Goal: Task Accomplishment & Management: Manage account settings

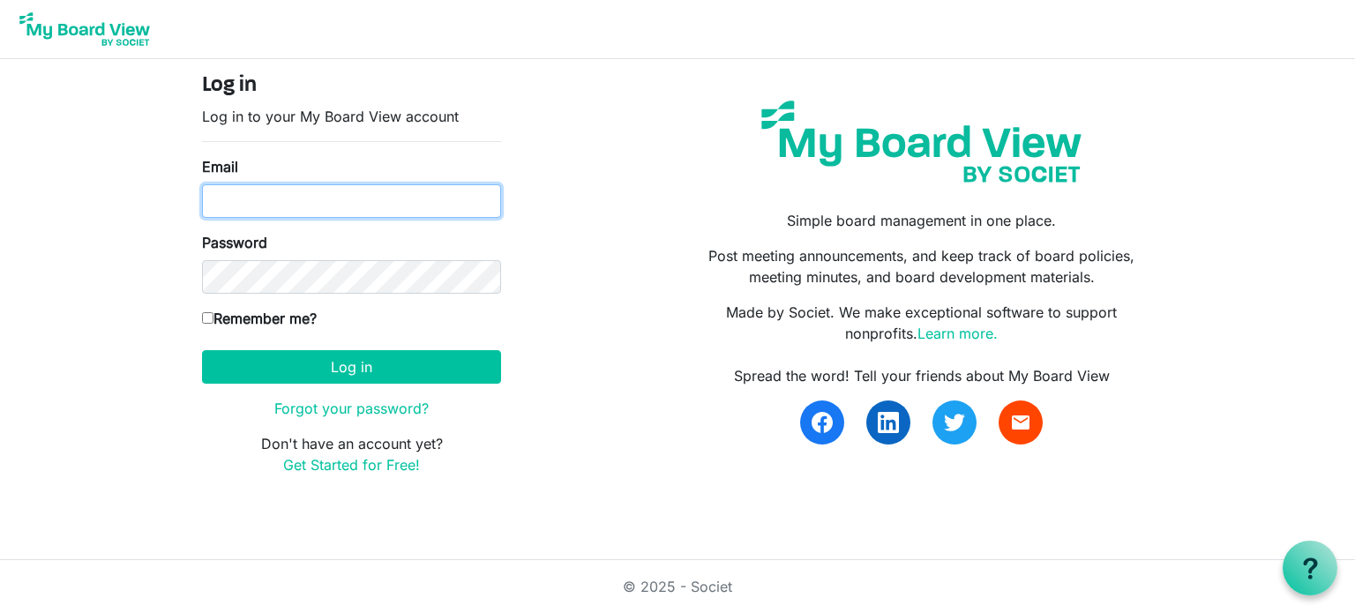
click at [285, 198] on input "Email" at bounding box center [351, 201] width 299 height 34
type input "meimeibrown2@gmail.com"
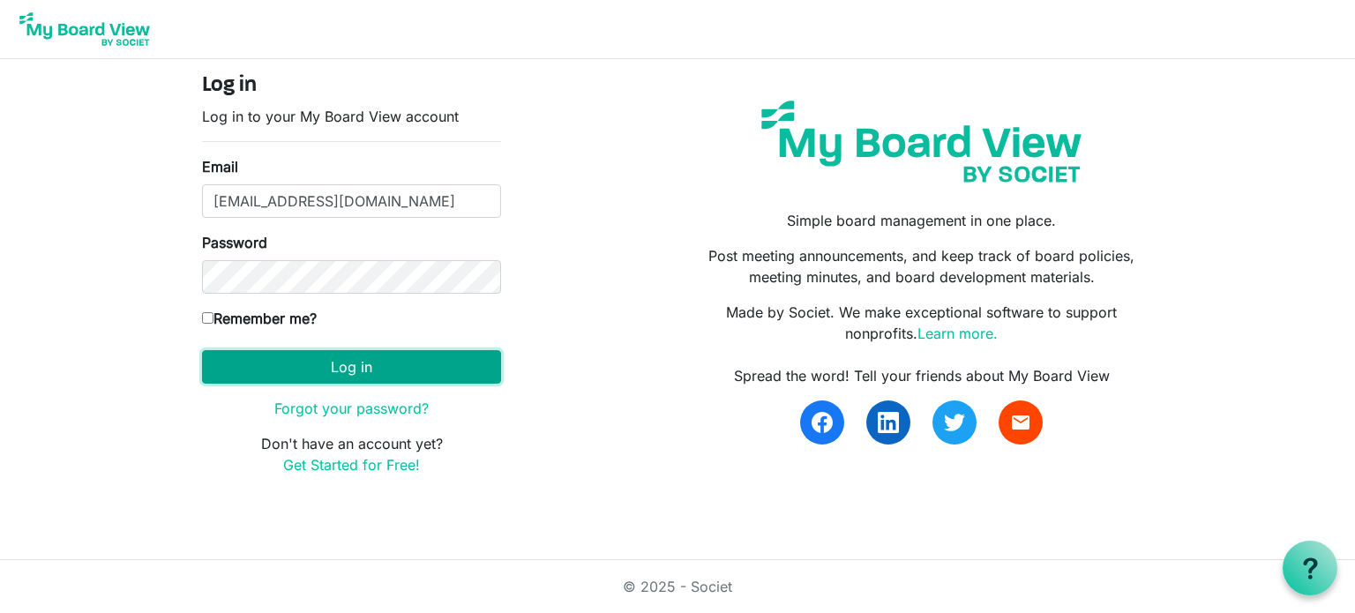
click at [261, 361] on button "Log in" at bounding box center [351, 367] width 299 height 34
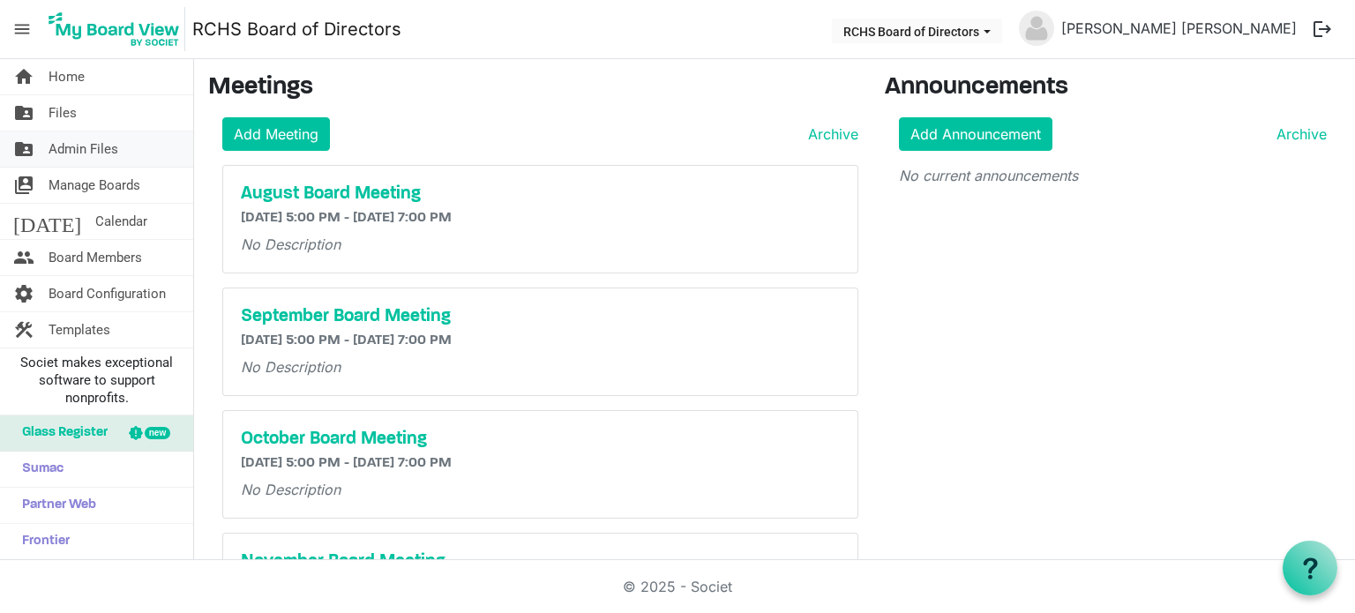
click at [78, 148] on span "Admin Files" at bounding box center [84, 148] width 70 height 35
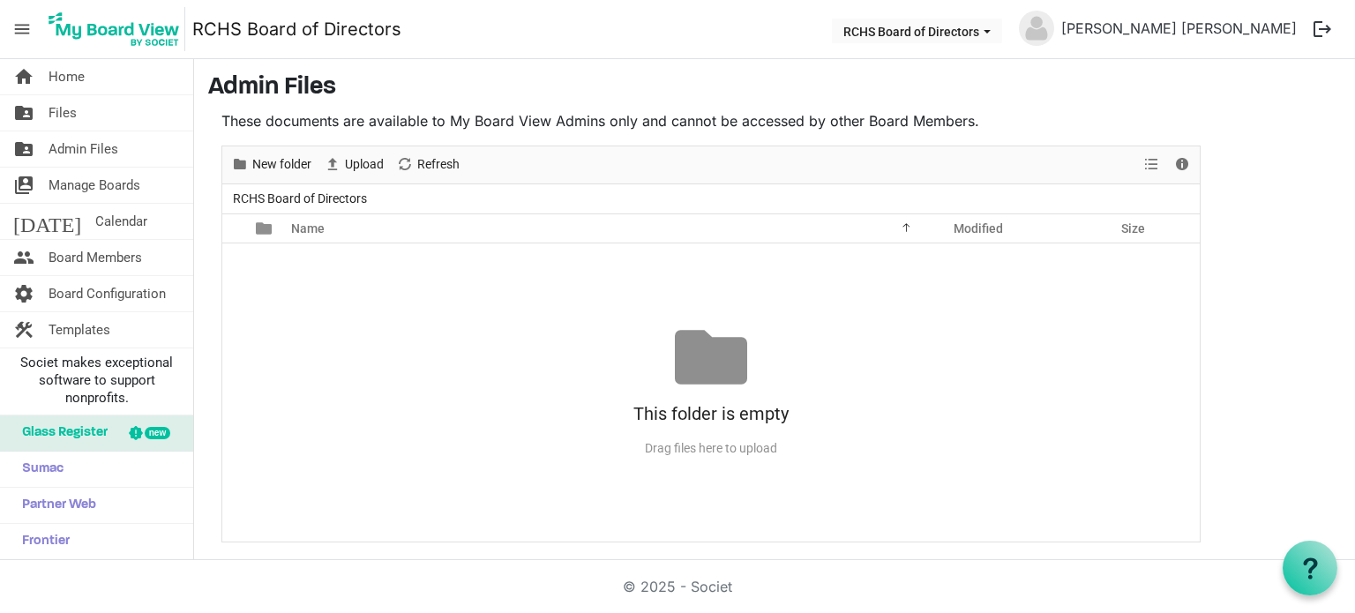
click at [1165, 161] on div "View" at bounding box center [1152, 164] width 30 height 37
click at [74, 263] on span "Board Members" at bounding box center [95, 257] width 93 height 35
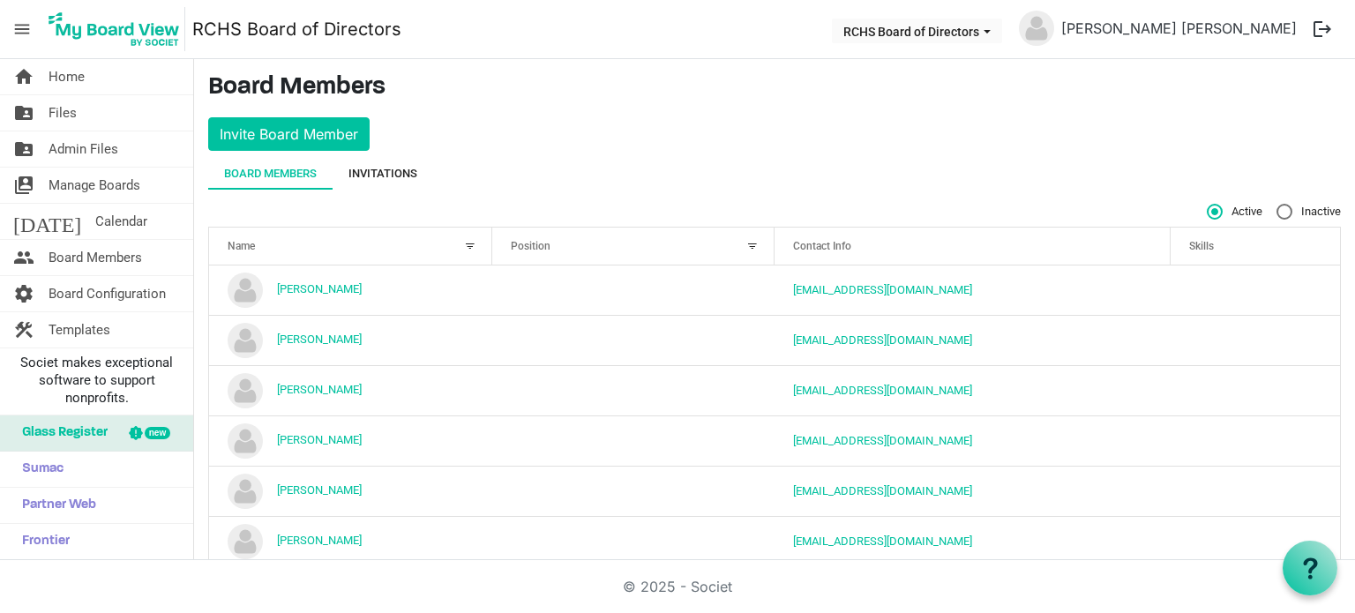
click at [392, 173] on div "Invitations" at bounding box center [382, 174] width 69 height 18
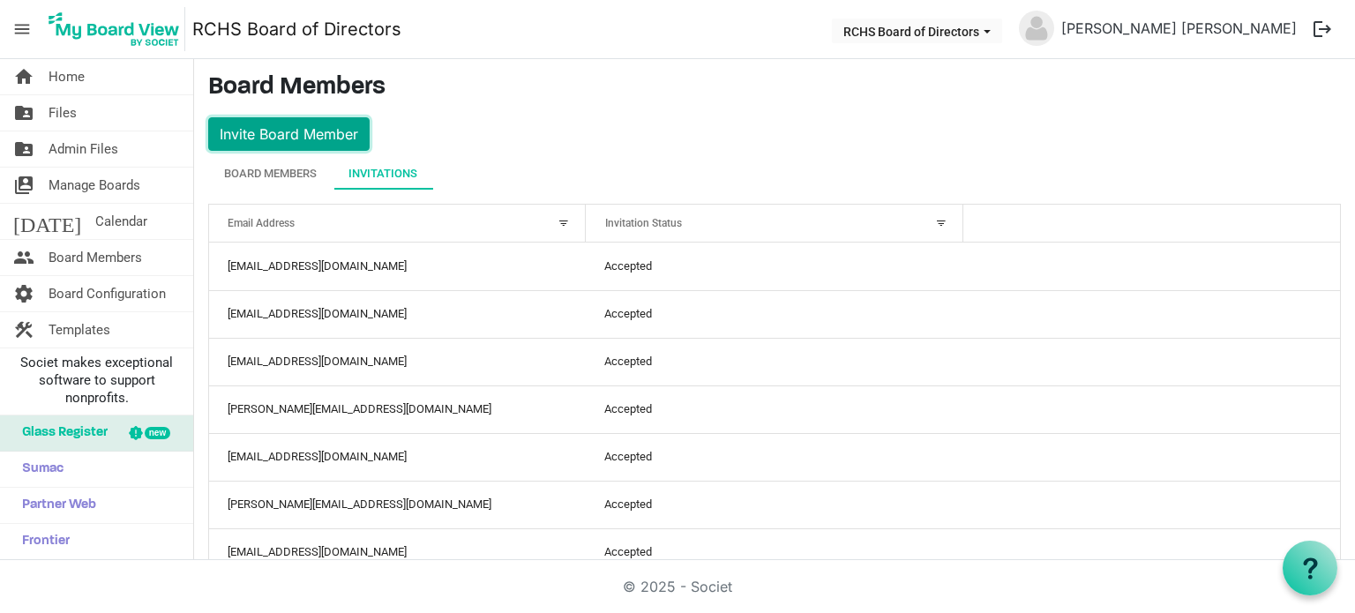
click at [341, 137] on button "Invite Board Member" at bounding box center [288, 134] width 161 height 34
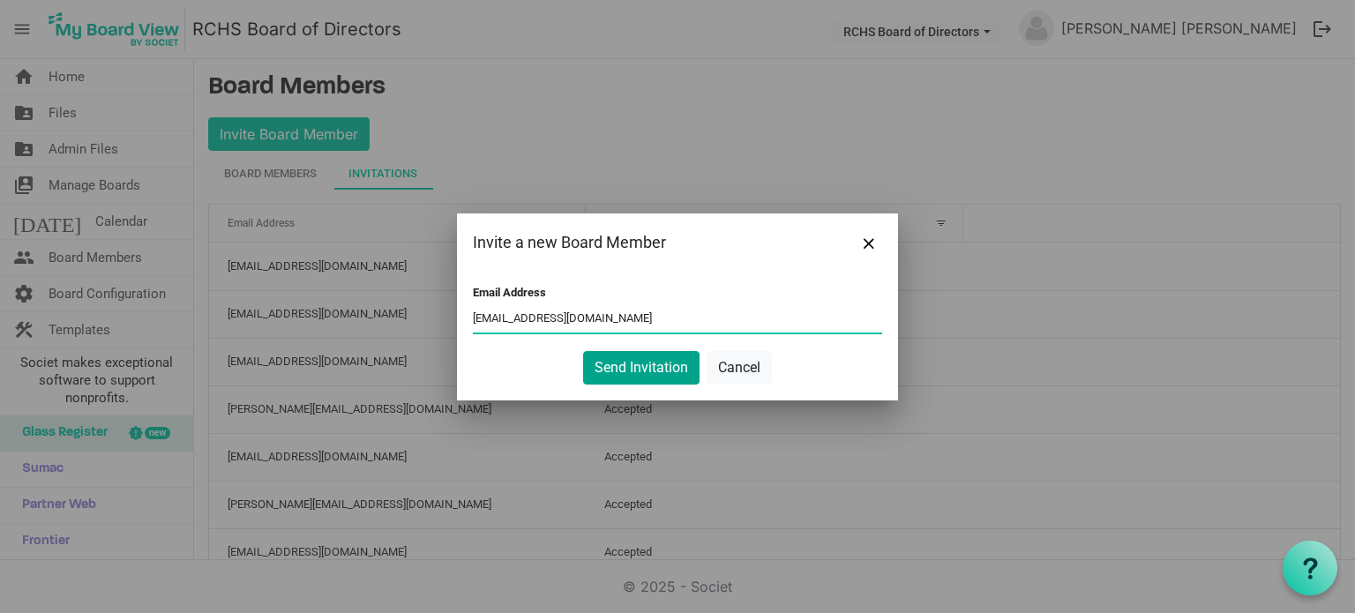
type input "ibikeskivt@gmail.com"
click at [674, 359] on button "Send Invitation" at bounding box center [641, 368] width 116 height 34
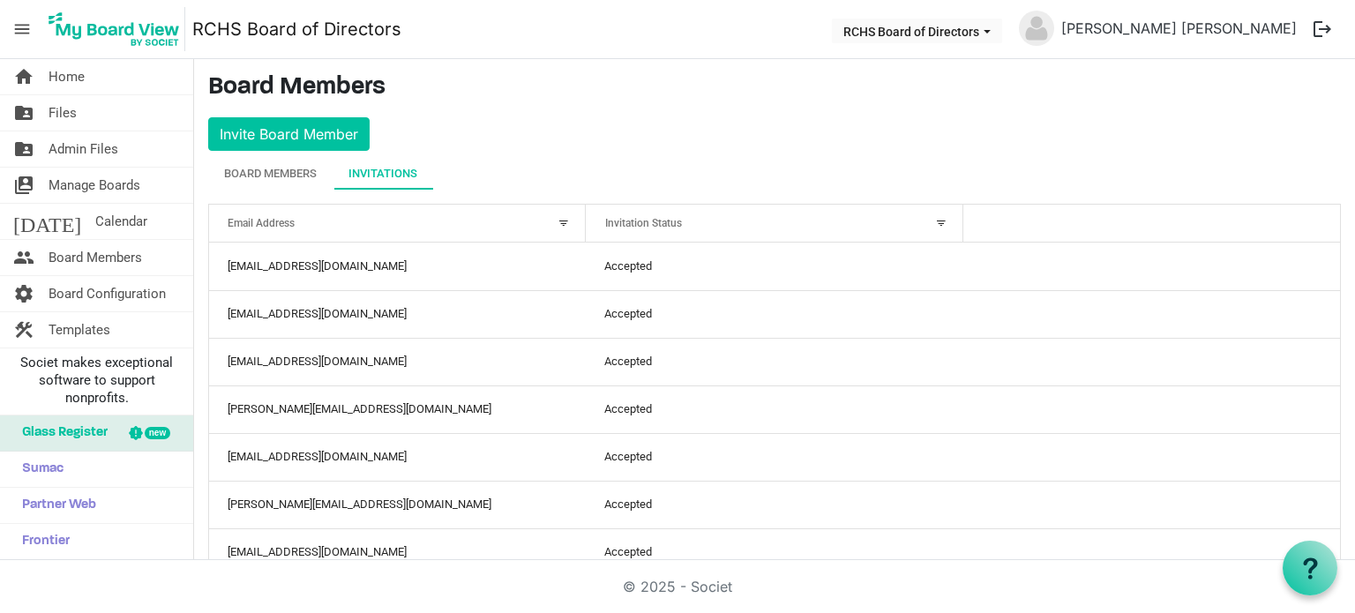
click at [1315, 29] on button "logout" at bounding box center [1322, 29] width 37 height 37
